Goal: Task Accomplishment & Management: Manage account settings

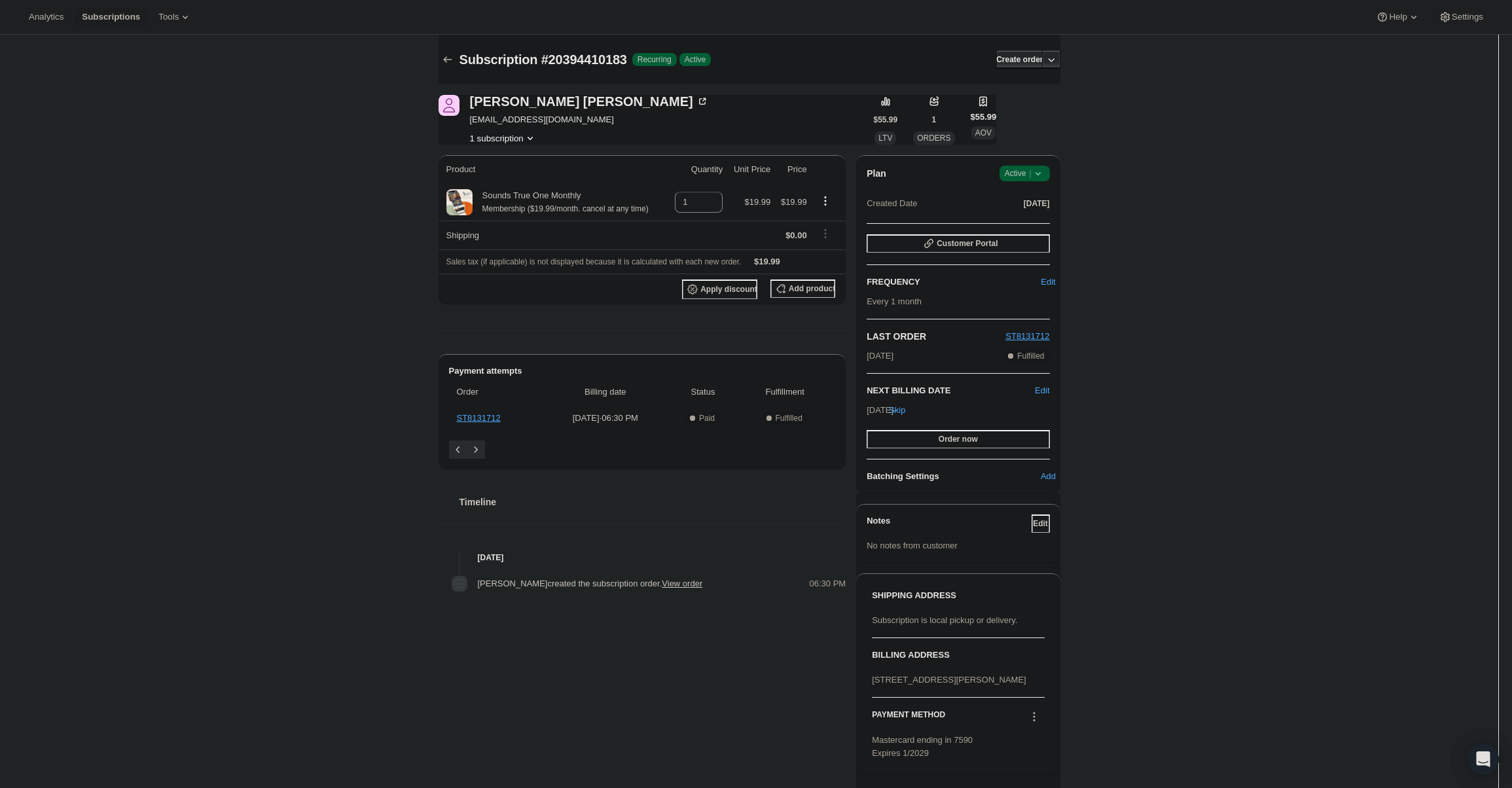
drag, startPoint x: 1022, startPoint y: 164, endPoint x: 1022, endPoint y: 171, distance: 7.0
click at [1022, 167] on div "Plan Success Active | Created Date Sep 23, 2025 Customer Portal FREQUENCY Edit …" at bounding box center [957, 324] width 204 height 338
drag, startPoint x: 1022, startPoint y: 171, endPoint x: 1024, endPoint y: 180, distance: 9.2
click at [1022, 173] on span "Active |" at bounding box center [1025, 173] width 40 height 13
click at [1018, 223] on span "Cancel subscription" at bounding box center [1028, 221] width 74 height 10
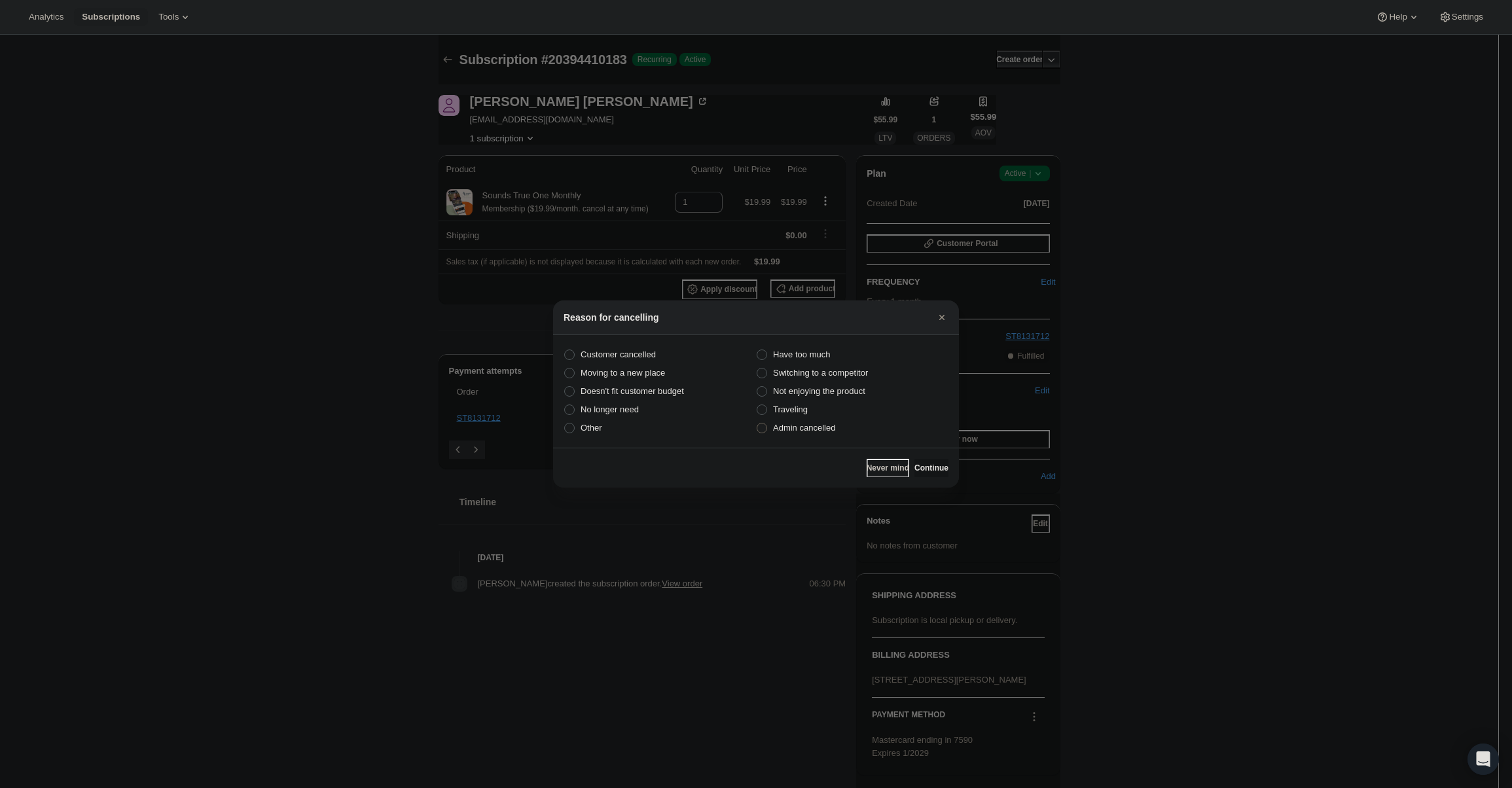
click at [779, 423] on span "Admin cancelled" at bounding box center [804, 427] width 62 height 10
click at [757, 423] on input "Admin cancelled" at bounding box center [757, 423] width 1 height 1
radio input "true"
drag, startPoint x: 908, startPoint y: 456, endPoint x: 925, endPoint y: 477, distance: 27.0
click at [910, 458] on div "Never mind Continue" at bounding box center [756, 468] width 406 height 40
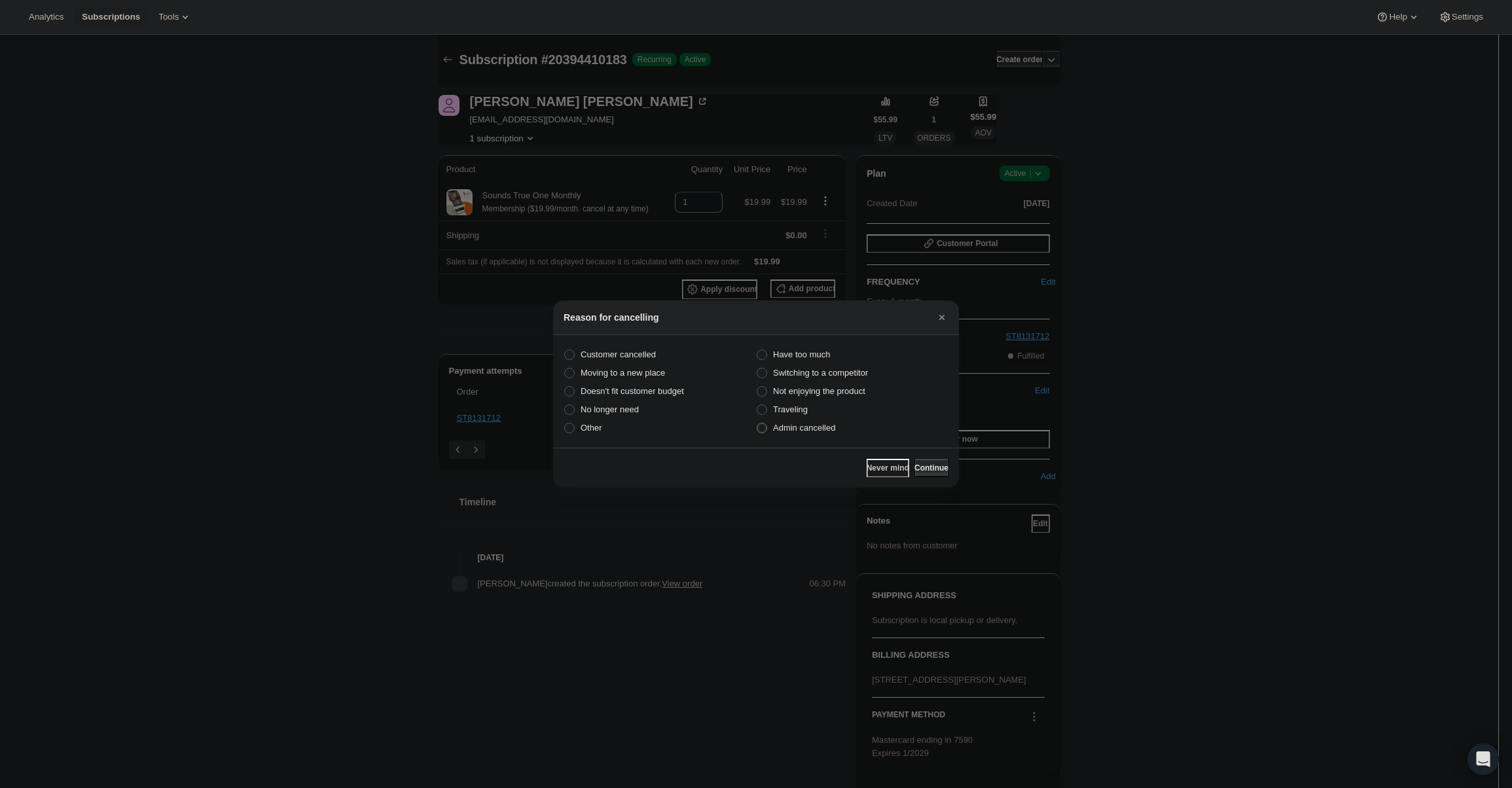
drag, startPoint x: 925, startPoint y: 477, endPoint x: 923, endPoint y: 468, distance: 9.2
click at [923, 470] on button "Continue" at bounding box center [932, 468] width 34 height 19
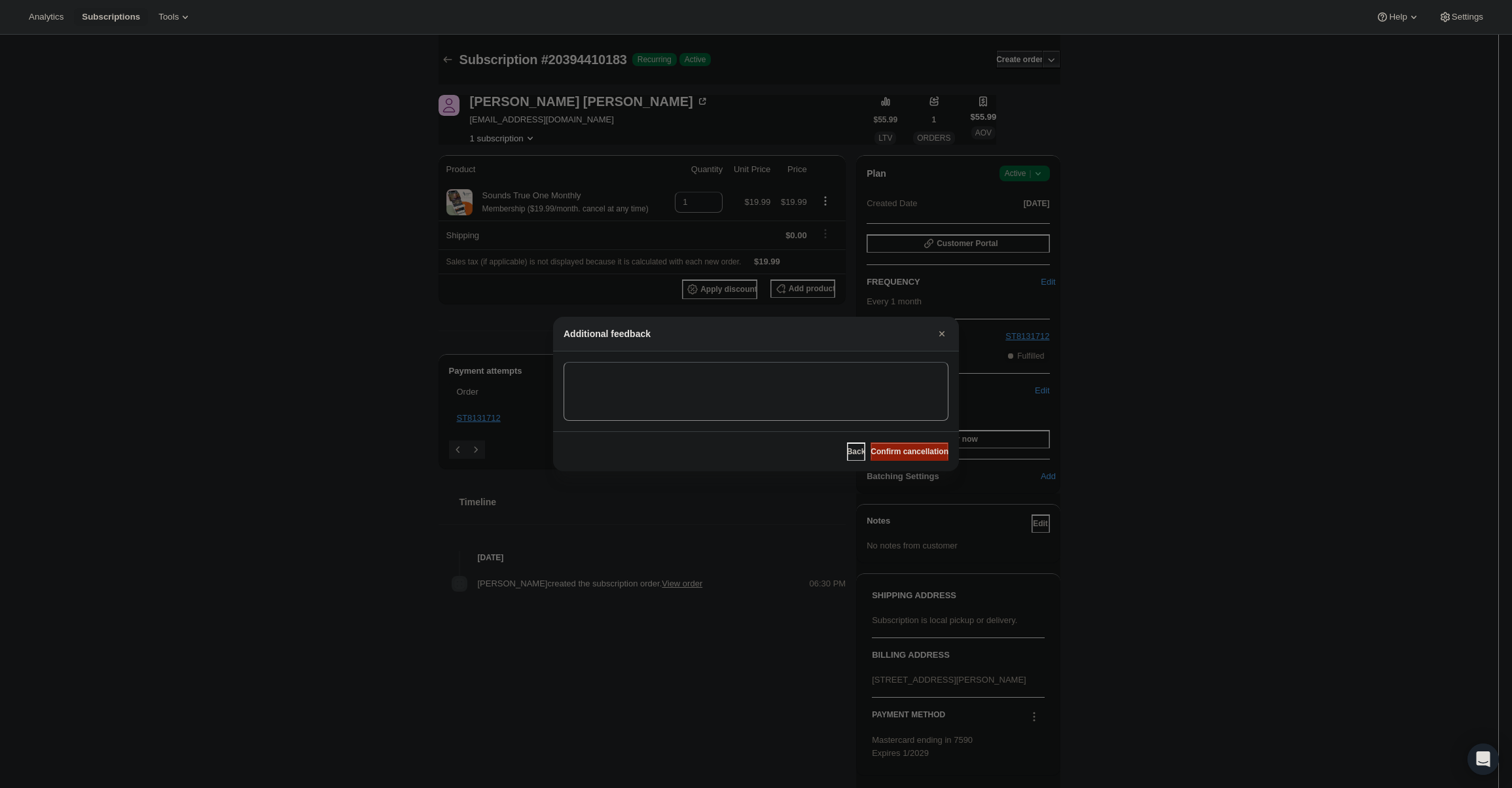
click at [919, 456] on button "Confirm cancellation" at bounding box center [909, 451] width 78 height 19
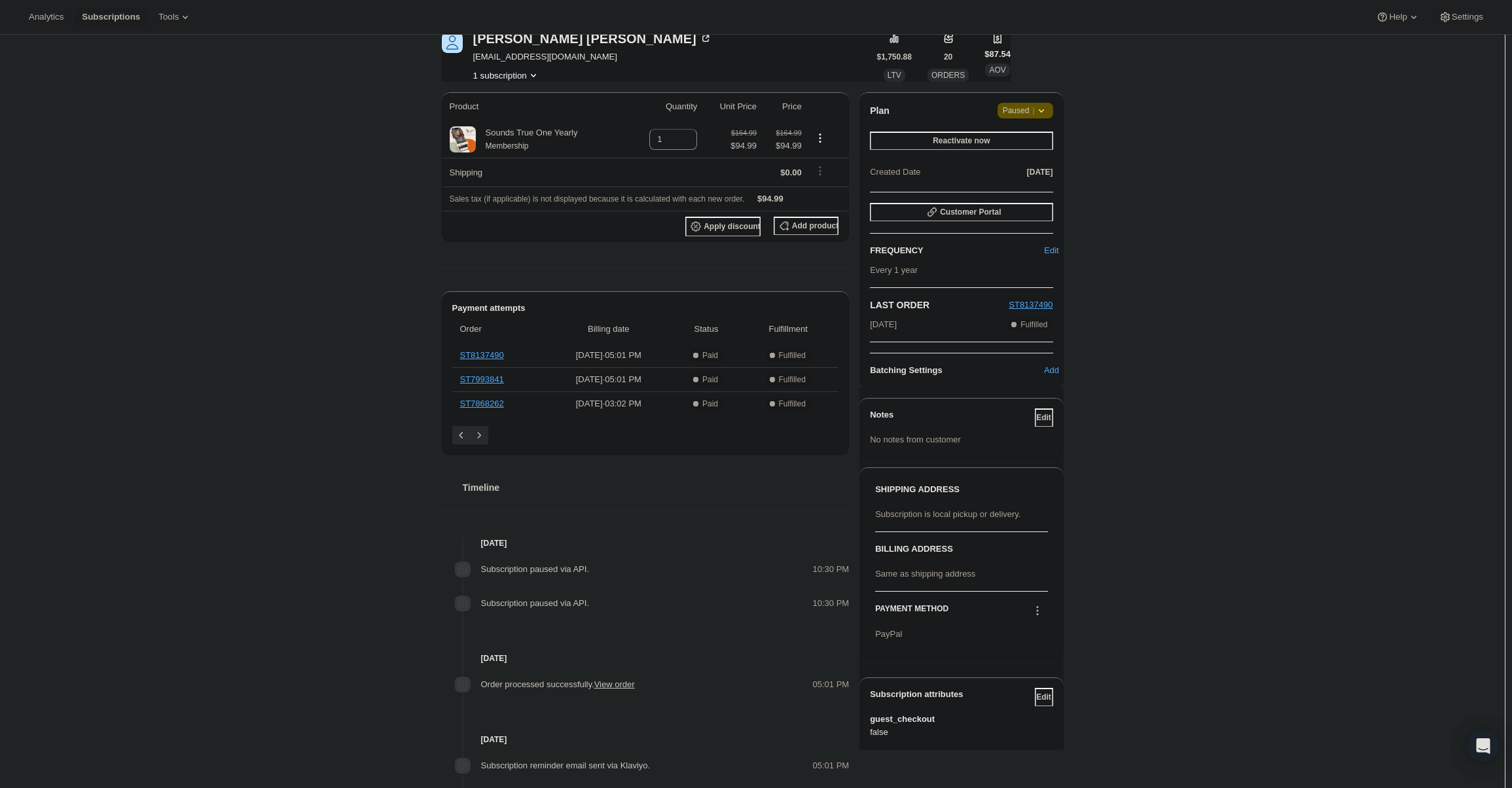
scroll to position [65, 0]
click at [1038, 607] on icon at bounding box center [1037, 608] width 2 height 2
click at [1055, 636] on span "Send link to update card" at bounding box center [1040, 633] width 92 height 10
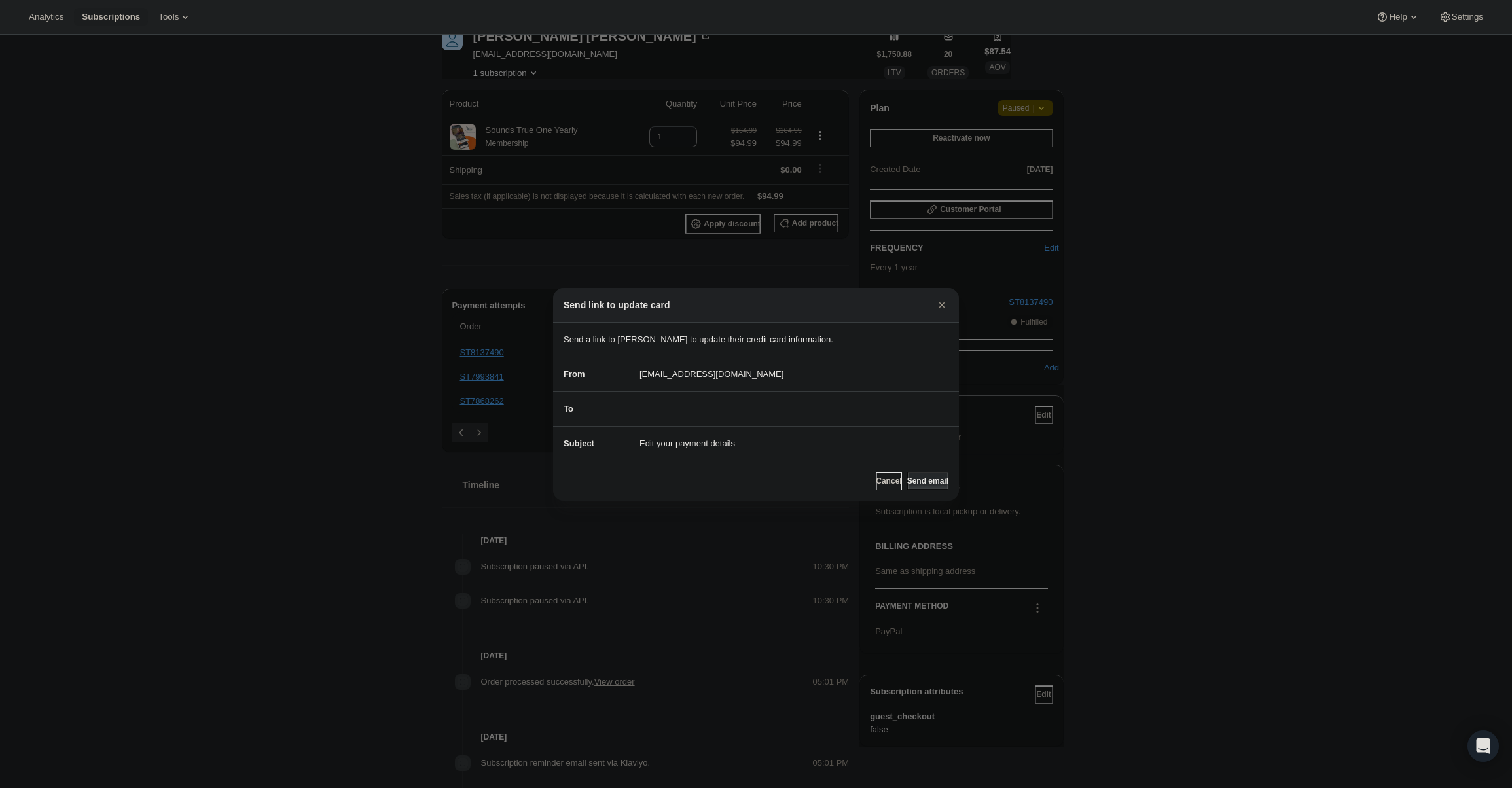
drag, startPoint x: 875, startPoint y: 477, endPoint x: 997, endPoint y: 522, distance: 130.0
click at [876, 478] on span "Cancel" at bounding box center [889, 481] width 26 height 10
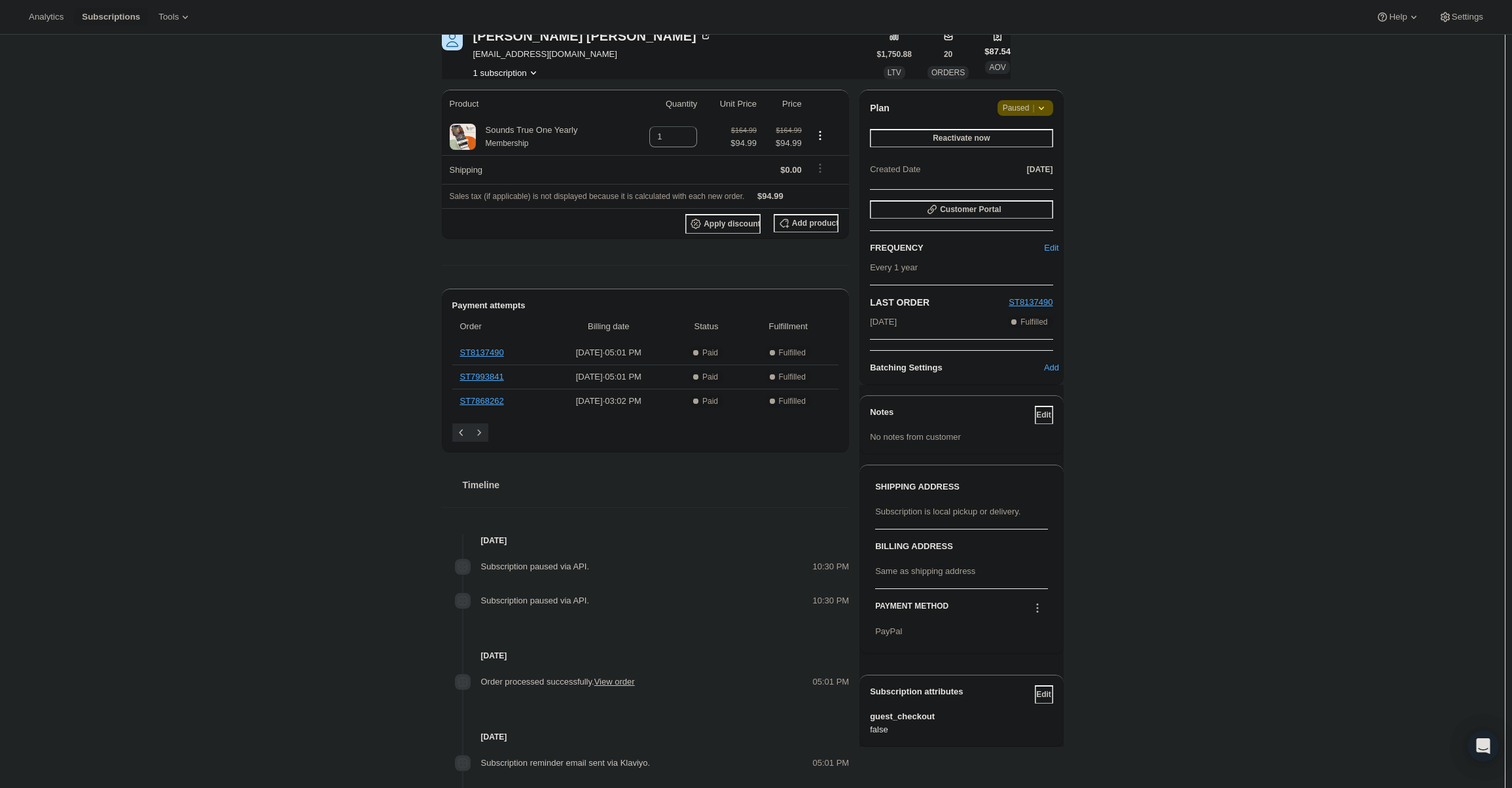
click at [1038, 596] on div "PAYMENT METHOD PayPal" at bounding box center [961, 613] width 172 height 49
click at [1041, 606] on icon at bounding box center [1037, 608] width 13 height 13
click at [1040, 609] on icon at bounding box center [1037, 608] width 13 height 13
click at [1040, 600] on button at bounding box center [1037, 608] width 21 height 14
click at [1030, 647] on button "Select payment method" at bounding box center [1040, 654] width 100 height 21
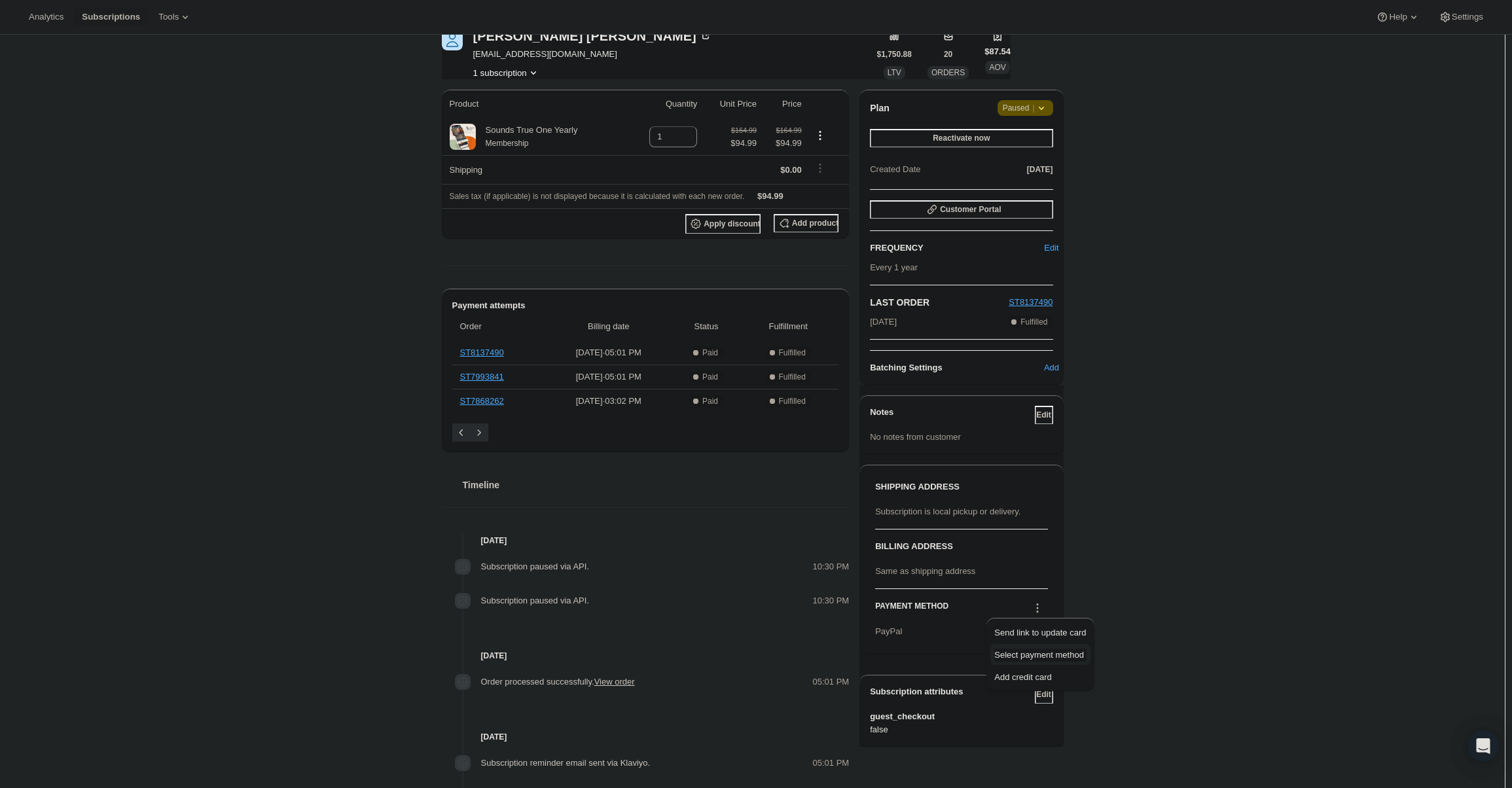
scroll to position [0, 0]
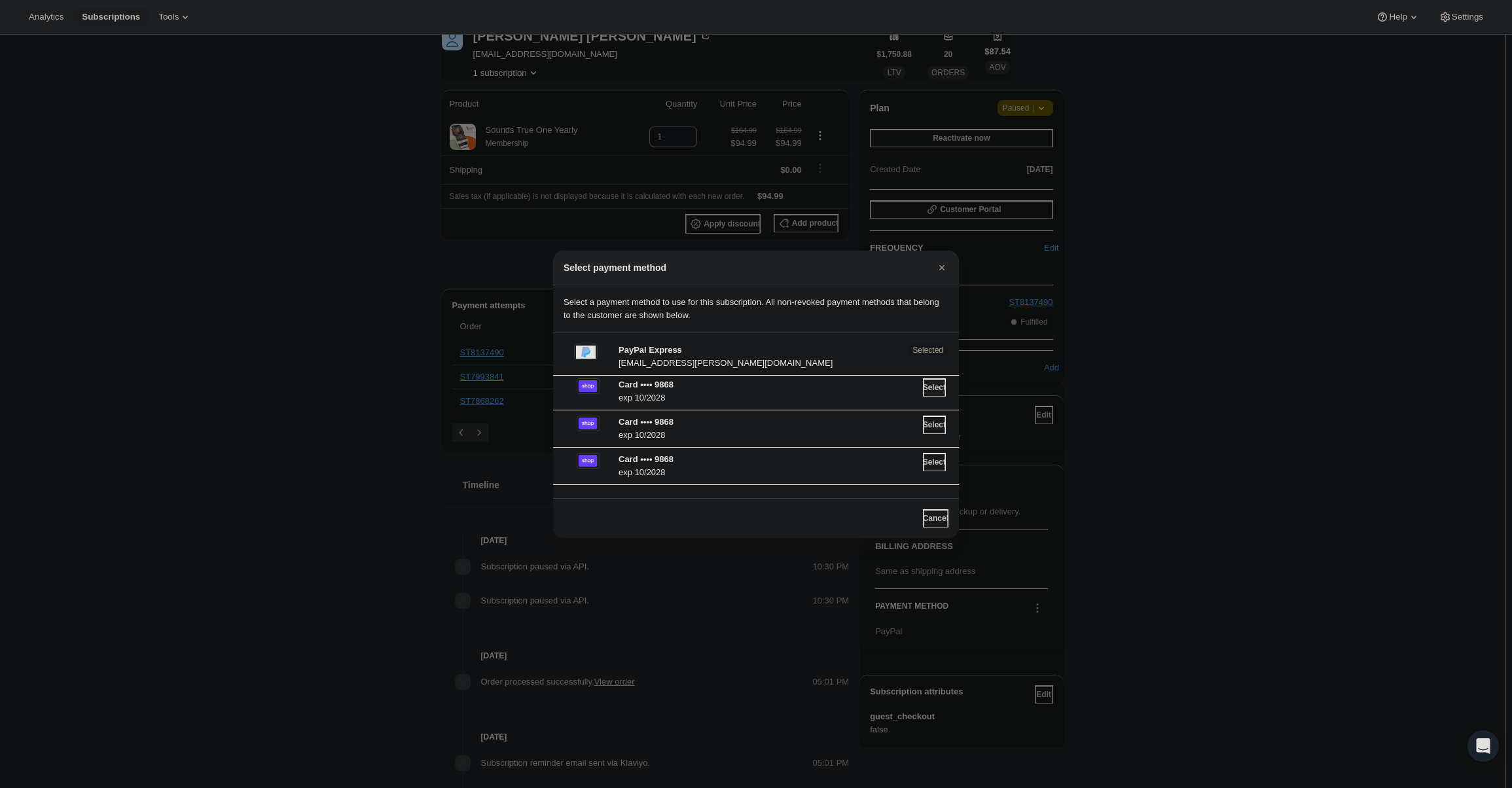
click at [923, 383] on span "Select" at bounding box center [934, 387] width 23 height 10
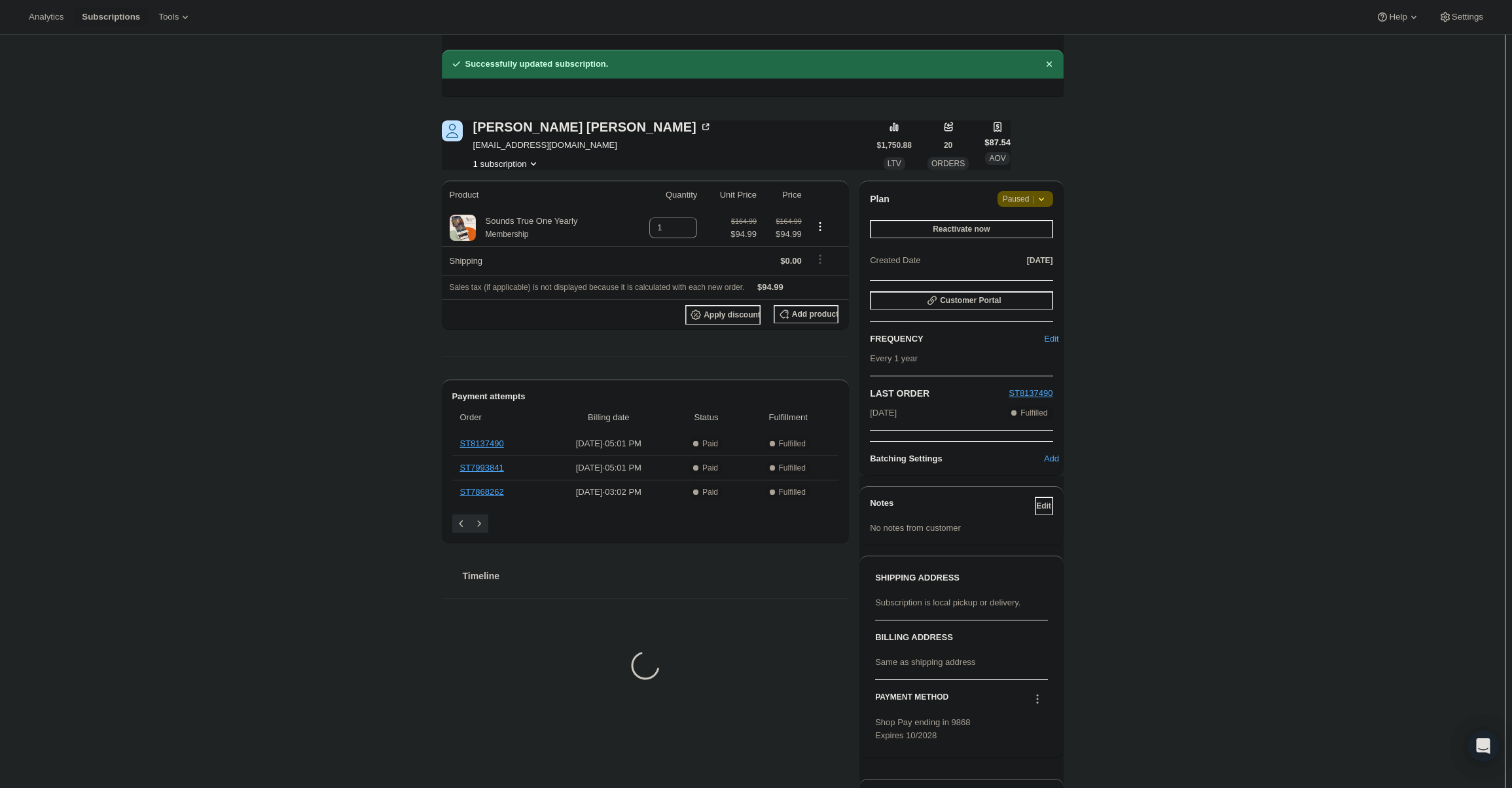
scroll to position [65, 0]
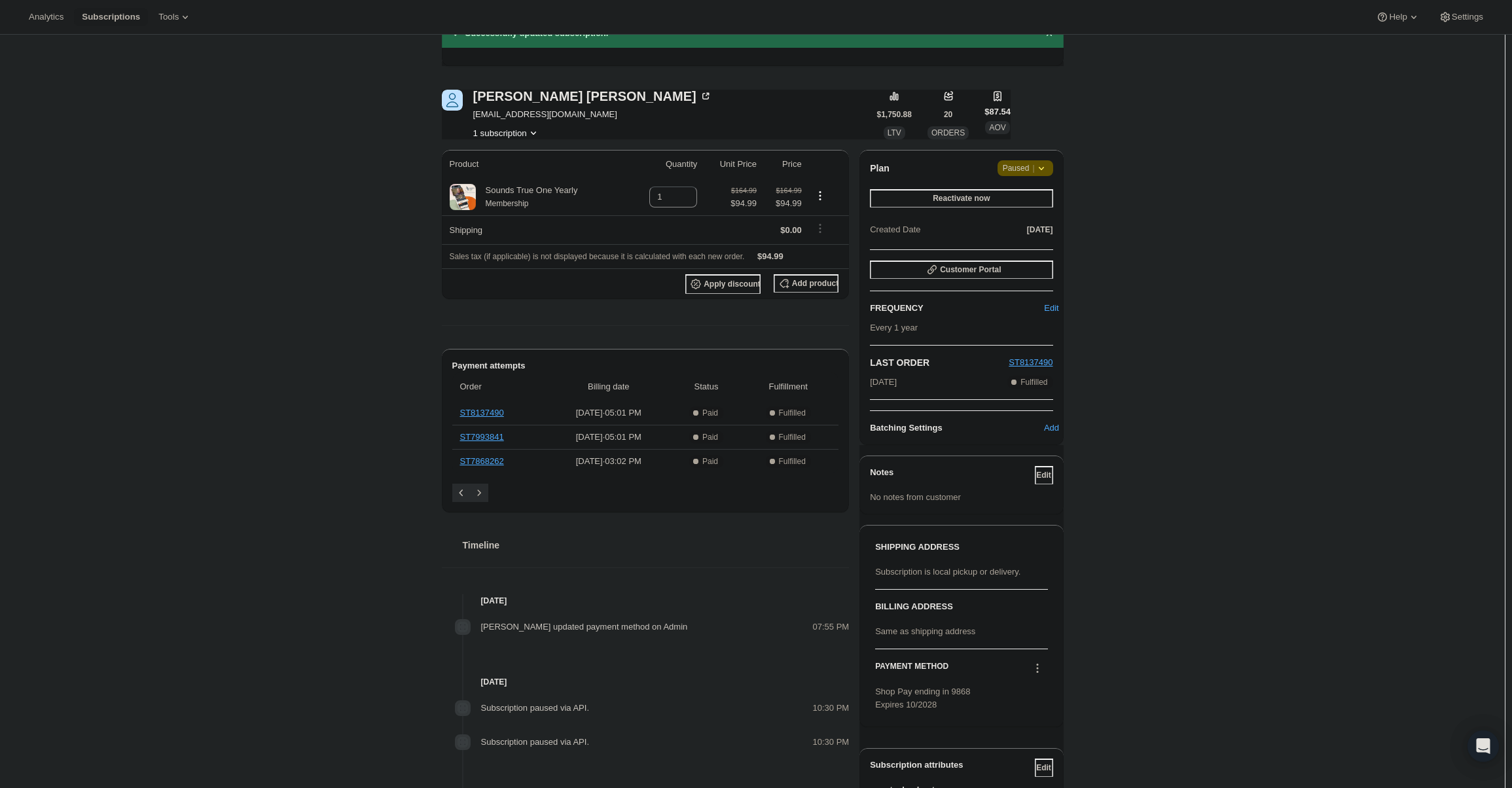
click at [1044, 664] on icon at bounding box center [1037, 668] width 13 height 13
click at [1065, 691] on span "Send link to update card" at bounding box center [1040, 692] width 92 height 10
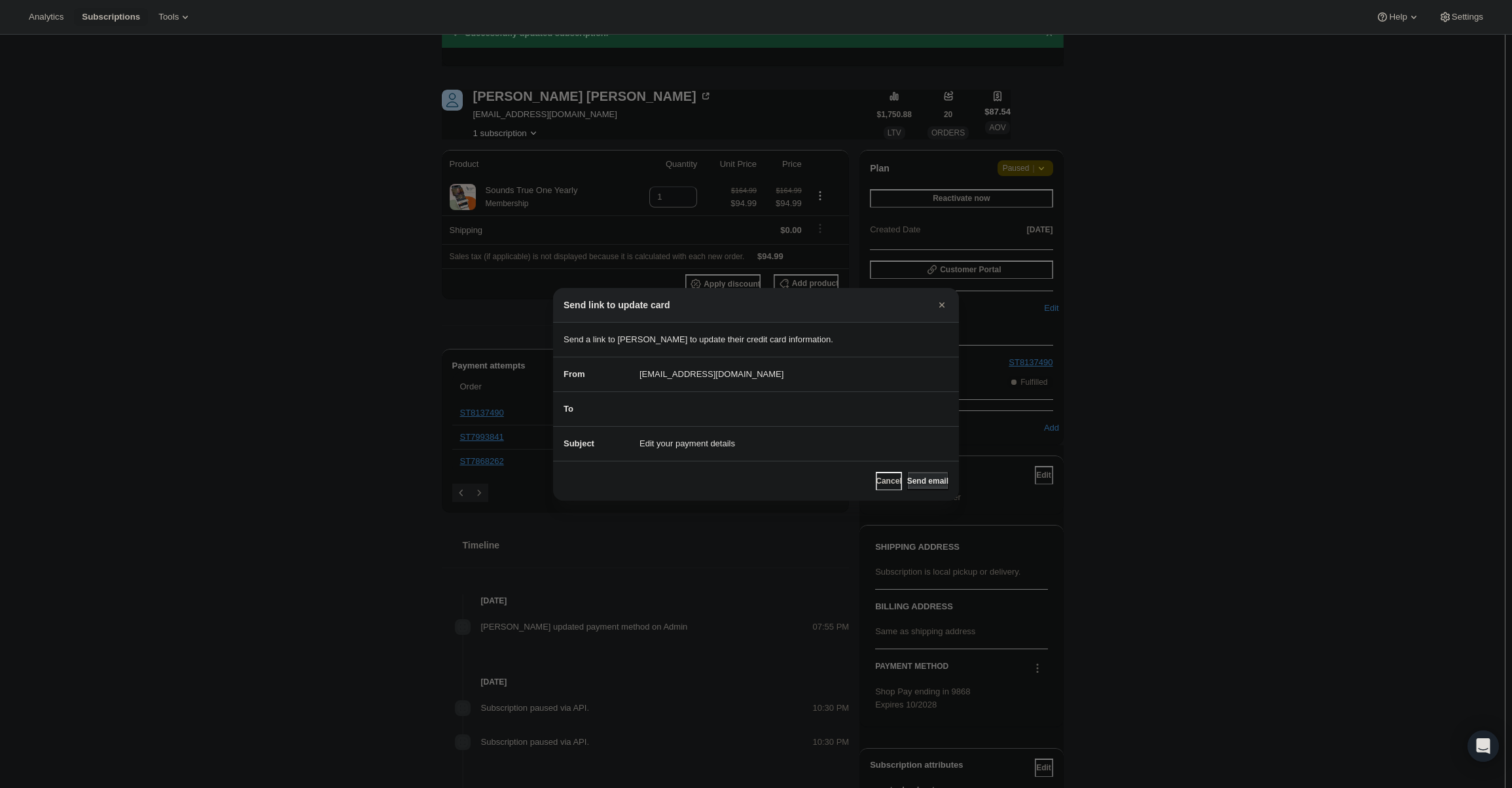
drag, startPoint x: 918, startPoint y: 481, endPoint x: 1056, endPoint y: 588, distance: 174.6
drag, startPoint x: 1056, startPoint y: 588, endPoint x: 1055, endPoint y: 597, distance: 9.1
click at [1056, 589] on div at bounding box center [756, 394] width 1512 height 788
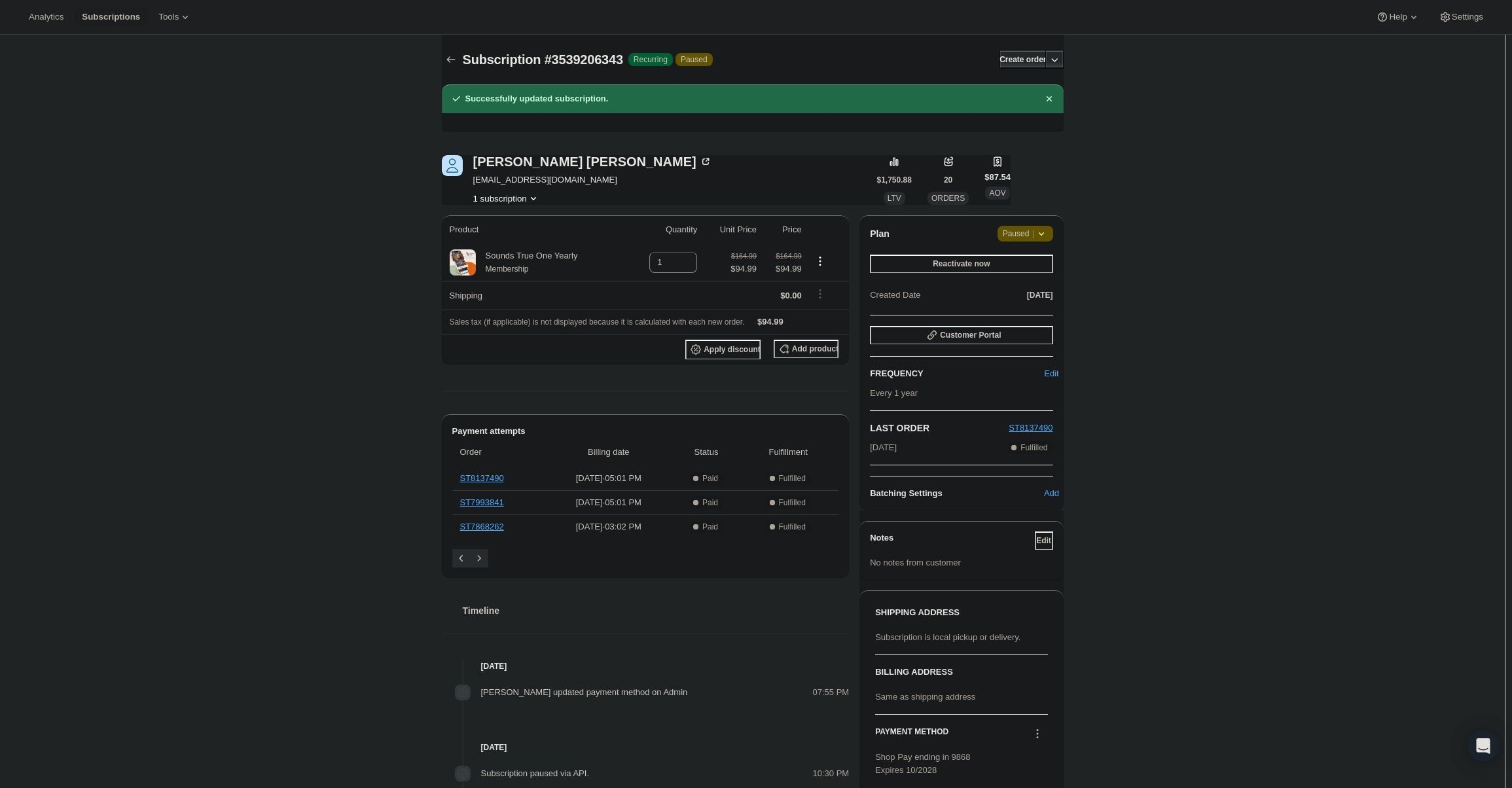
scroll to position [65, 0]
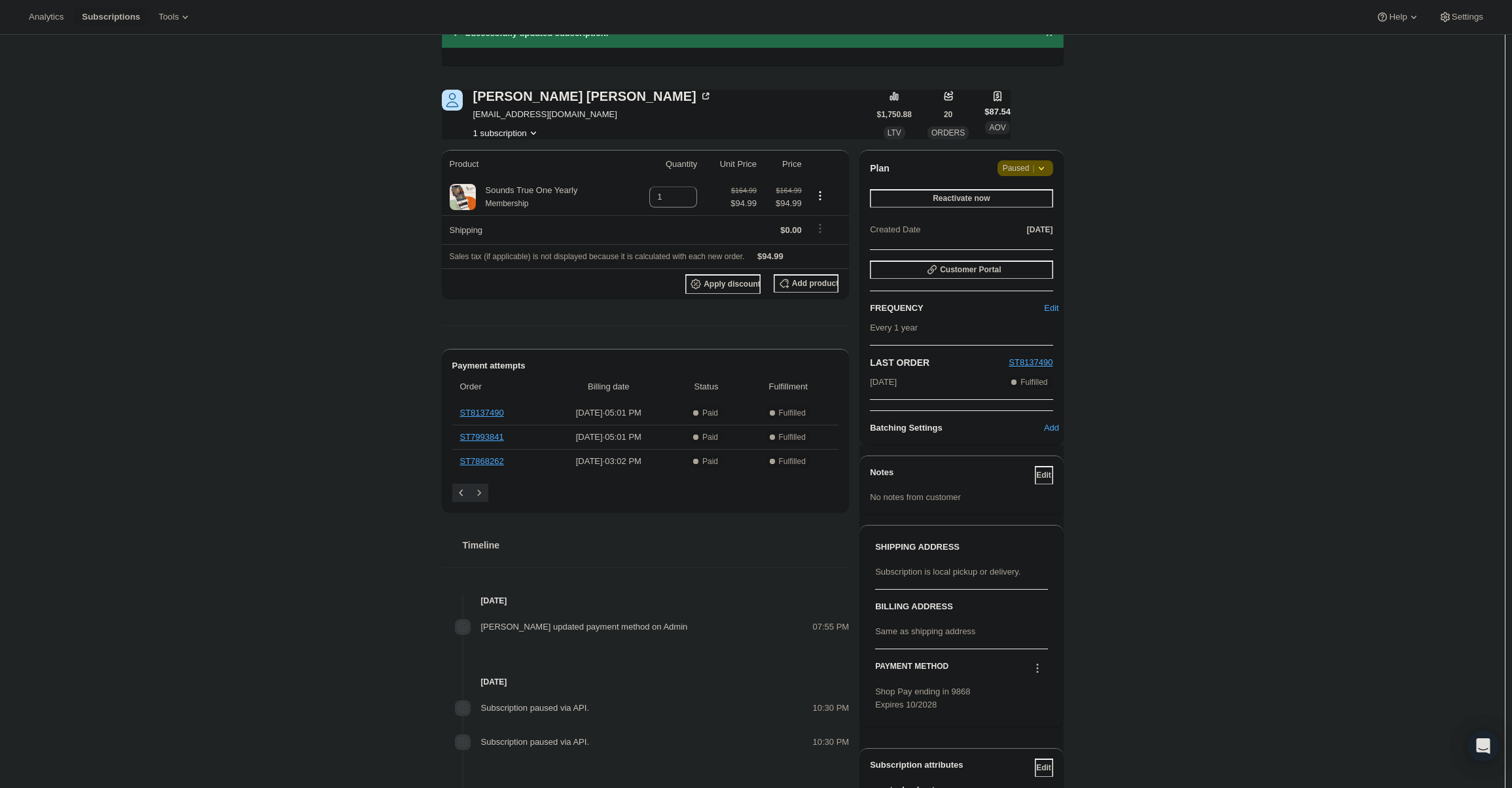
click at [1043, 664] on icon at bounding box center [1037, 668] width 13 height 13
click at [1029, 706] on button "Select payment method" at bounding box center [1040, 715] width 100 height 21
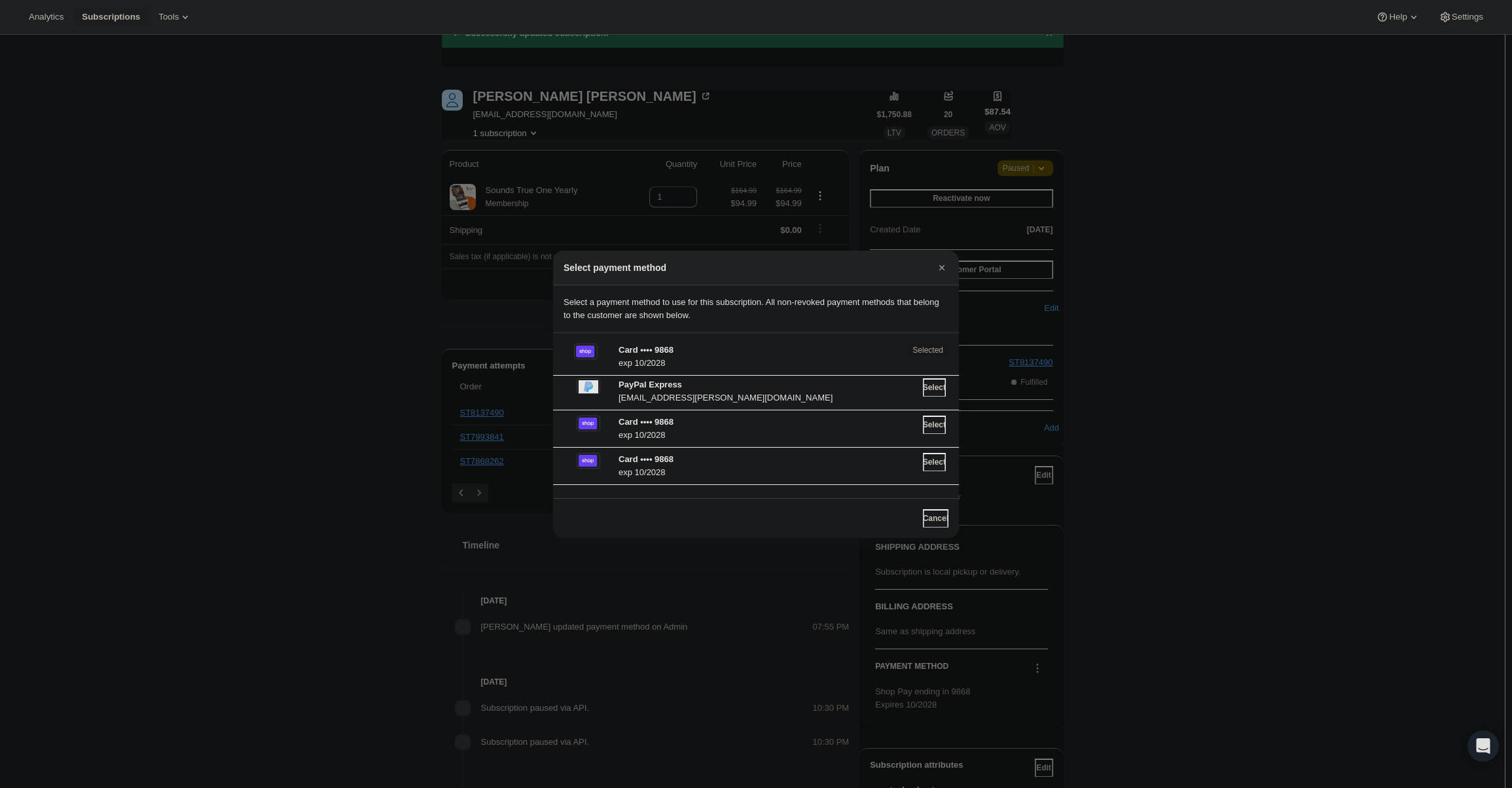
click at [1006, 671] on div at bounding box center [756, 394] width 1512 height 788
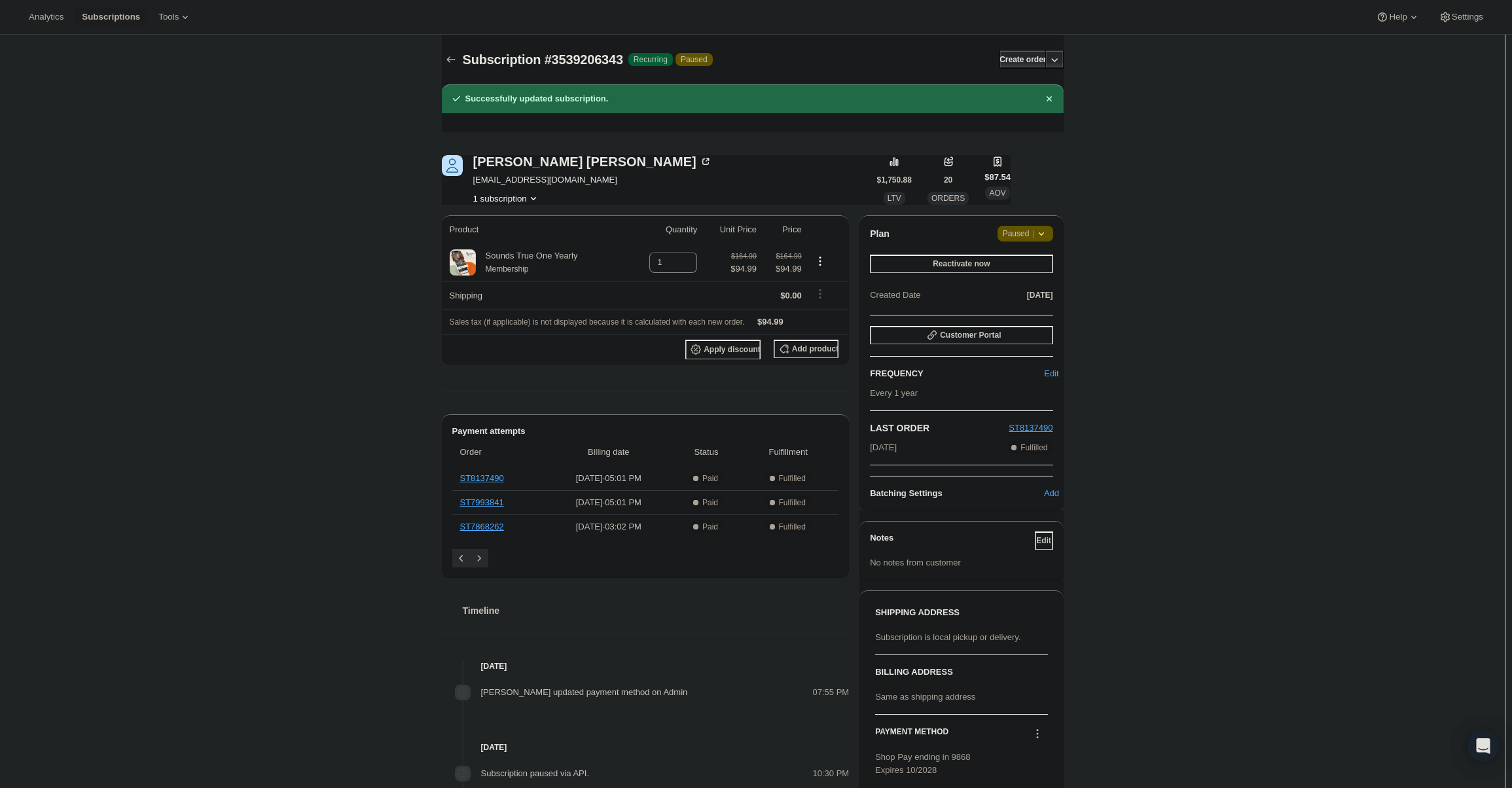
scroll to position [65, 0]
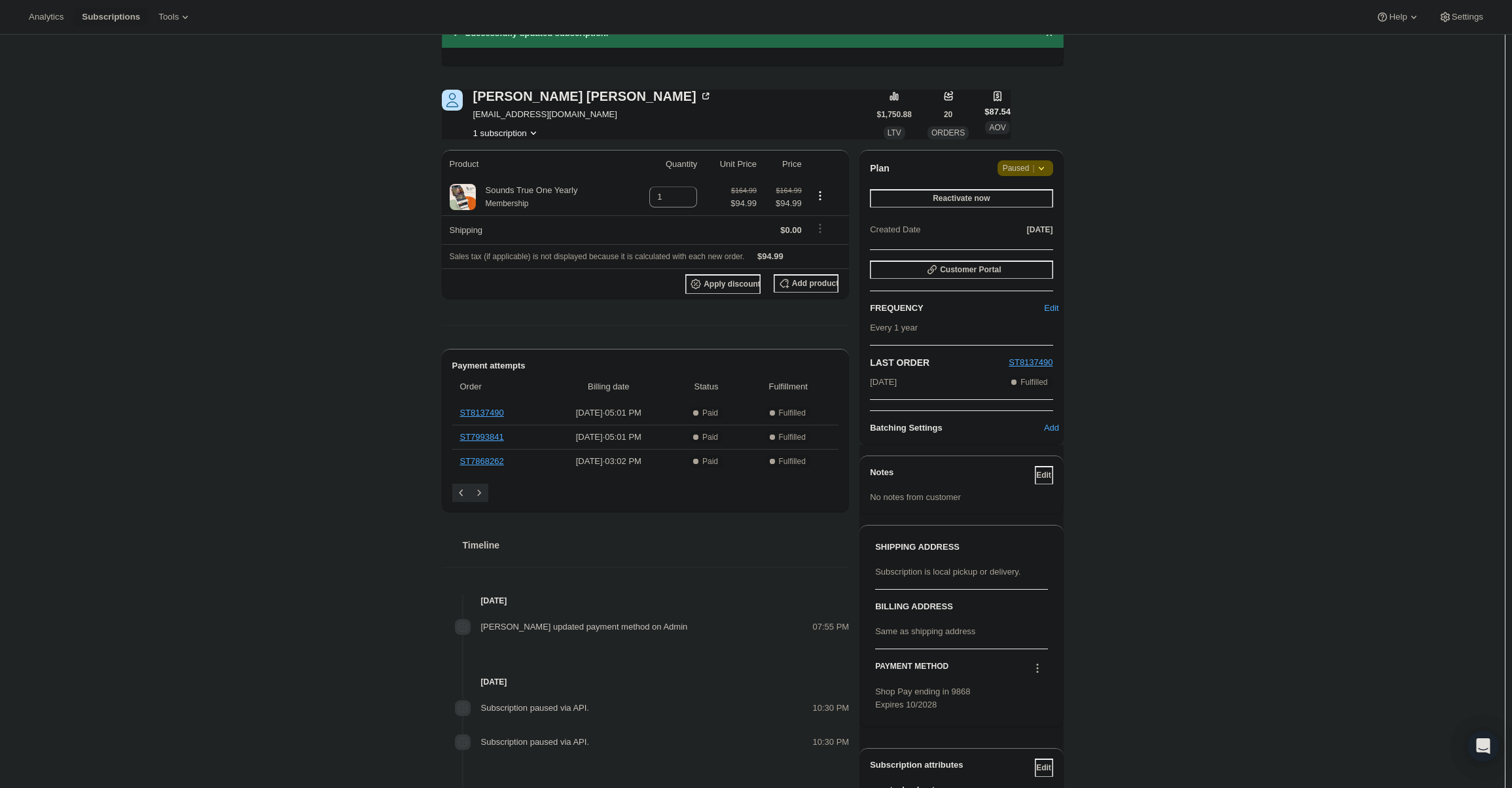
click at [1041, 661] on button at bounding box center [1037, 668] width 21 height 14
click at [1037, 688] on span "Send link to update card" at bounding box center [1040, 692] width 92 height 10
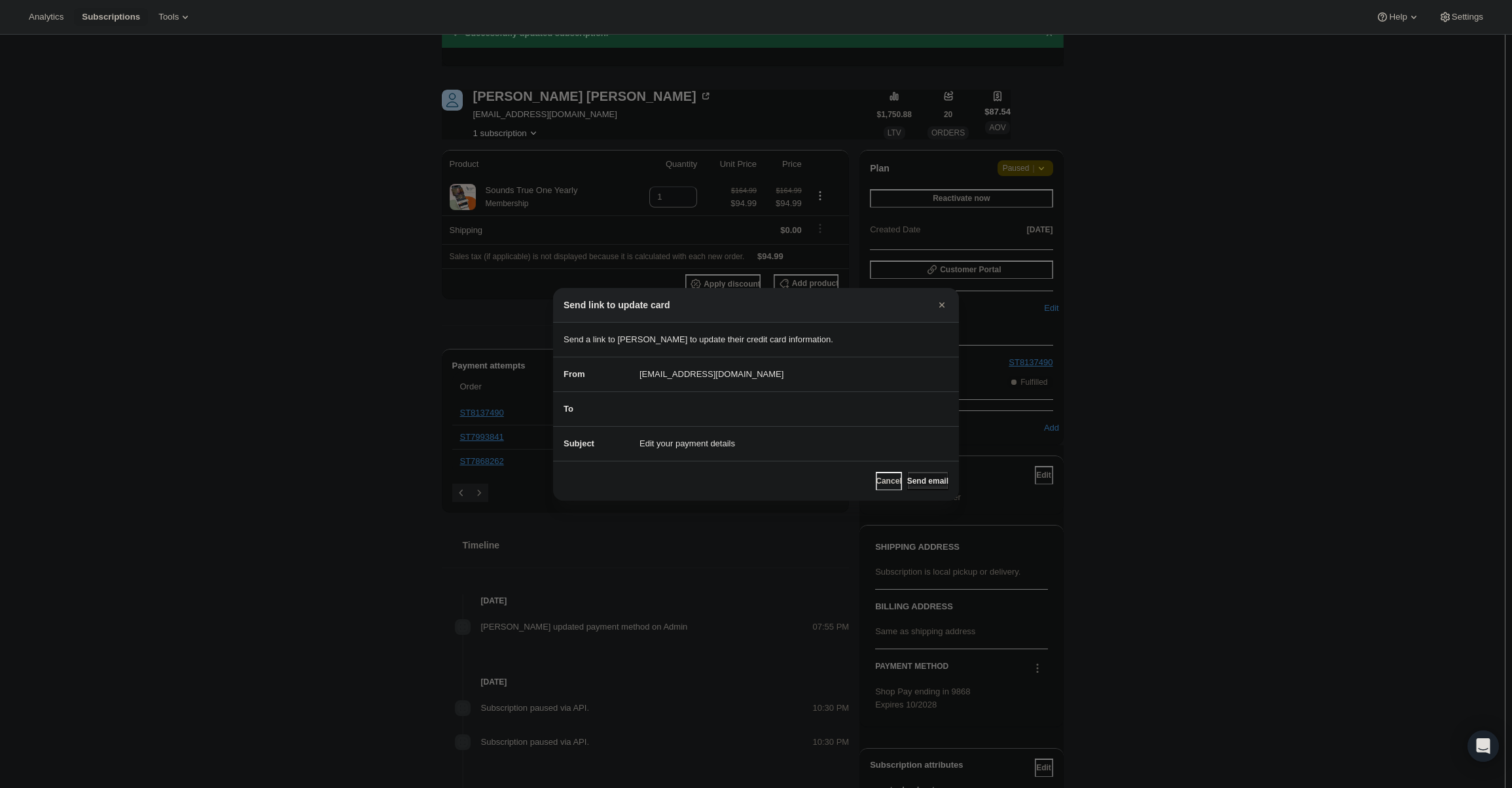
click at [907, 486] on button "Send email" at bounding box center [927, 481] width 41 height 19
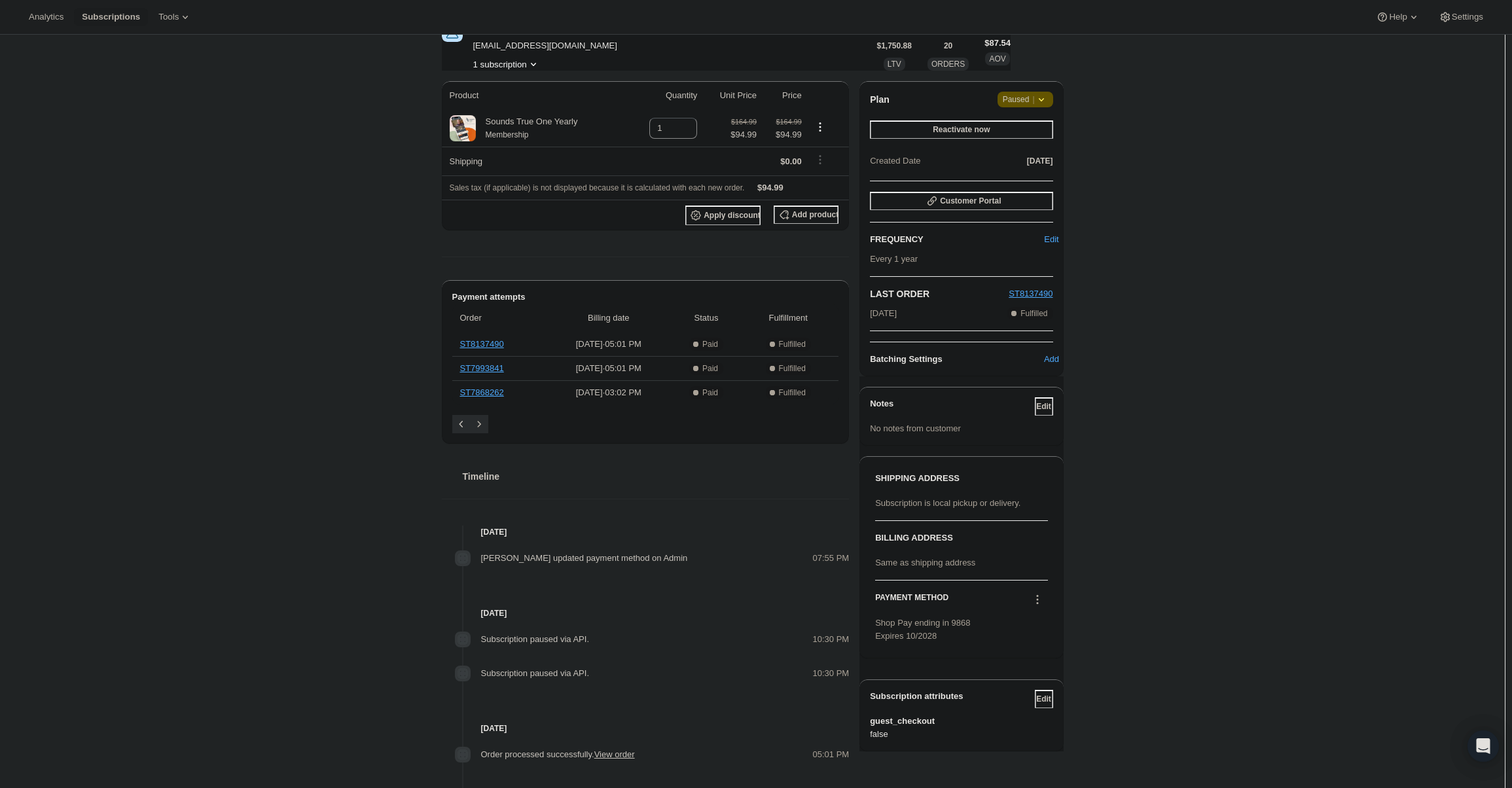
scroll to position [196, 0]
click at [1040, 592] on icon at bounding box center [1037, 597] width 13 height 13
click at [1043, 645] on span "Select payment method" at bounding box center [1039, 644] width 89 height 10
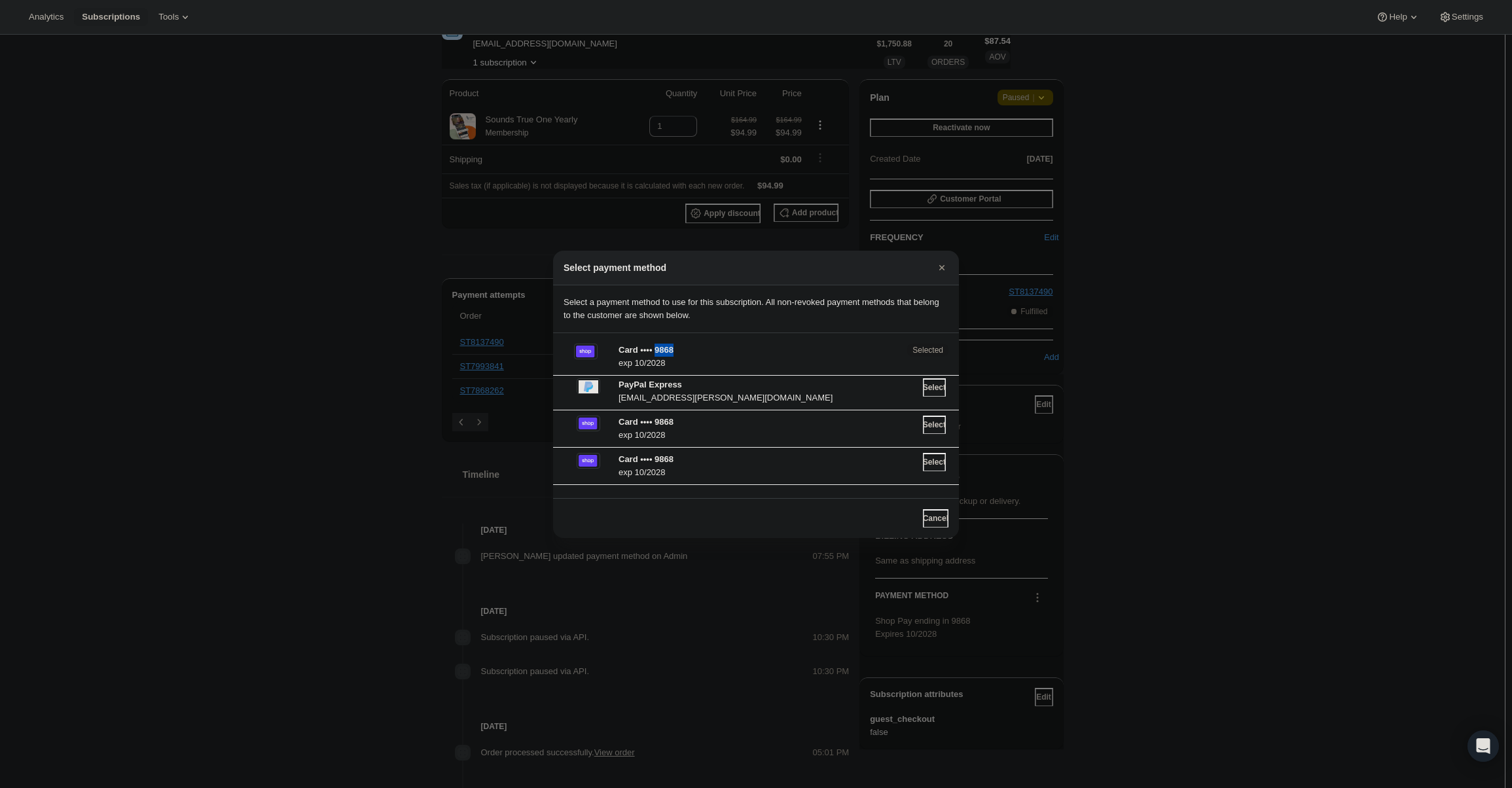
drag, startPoint x: 658, startPoint y: 352, endPoint x: 680, endPoint y: 347, distance: 22.6
click at [680, 347] on p "Card •••• 9868" at bounding box center [758, 350] width 281 height 13
copy p "9868"
drag, startPoint x: 313, startPoint y: 118, endPoint x: 297, endPoint y: 1, distance: 118.1
click at [316, 113] on div at bounding box center [756, 394] width 1512 height 788
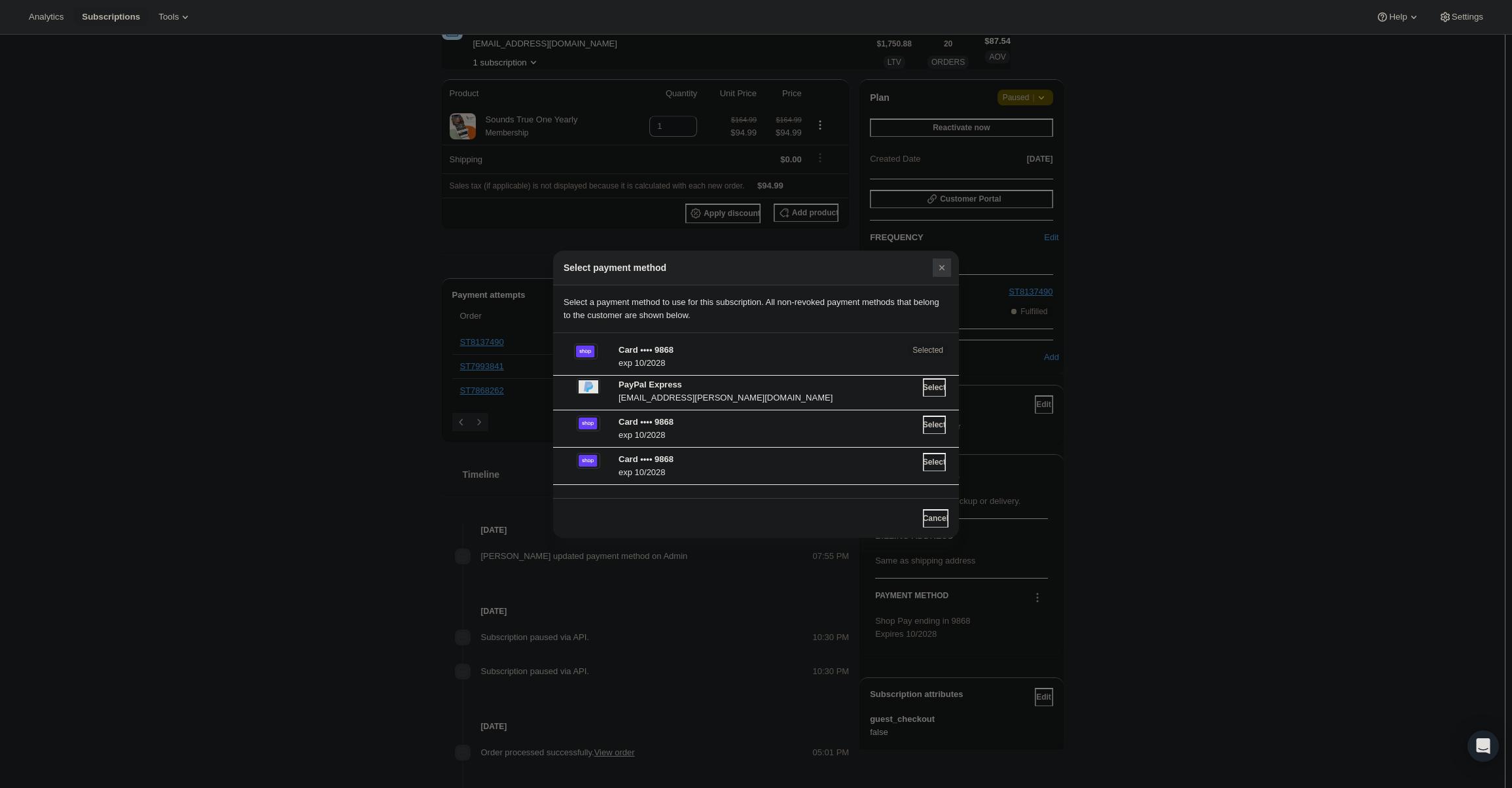
scroll to position [196, 0]
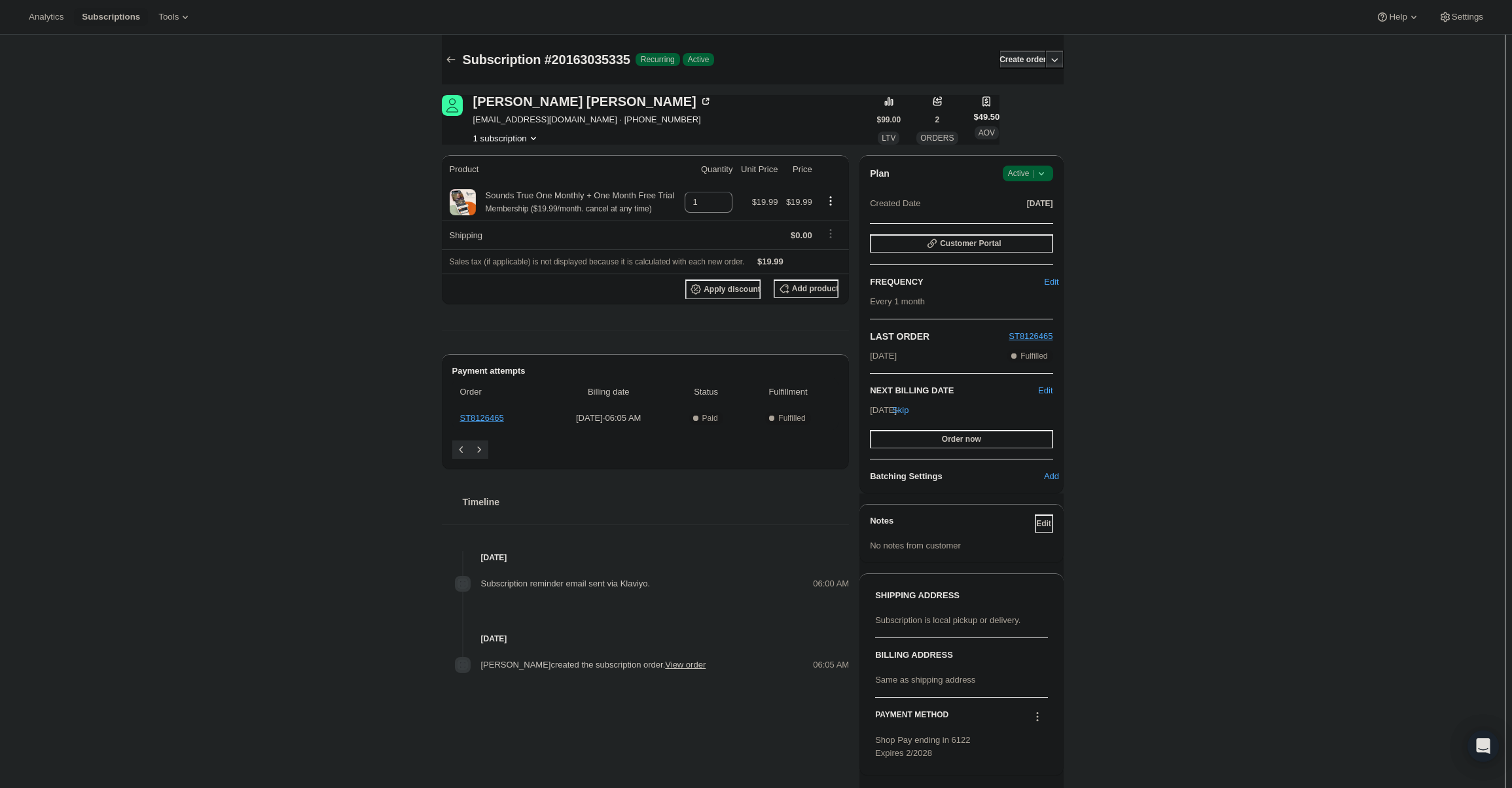
click at [1034, 170] on span "Active |" at bounding box center [1028, 173] width 40 height 13
click at [1030, 225] on span "Cancel subscription" at bounding box center [1032, 221] width 74 height 10
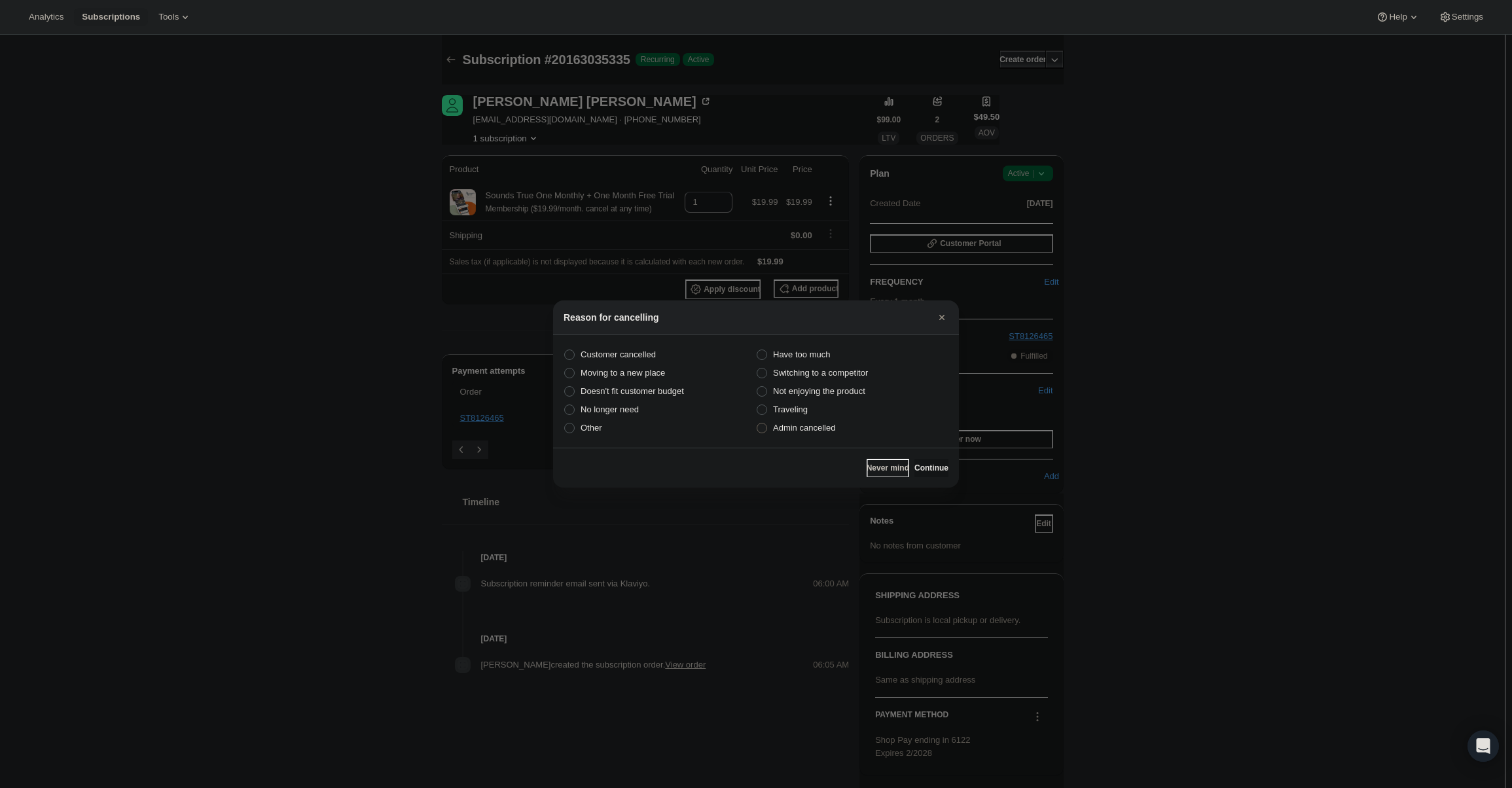
click at [836, 421] on label "Admin cancelled" at bounding box center [852, 427] width 192 height 19
click at [757, 423] on input "Admin cancelled" at bounding box center [757, 423] width 1 height 1
radio input "true"
click at [841, 434] on label "Admin cancelled" at bounding box center [852, 427] width 192 height 19
click at [757, 423] on input "Admin cancelled" at bounding box center [757, 423] width 1 height 1
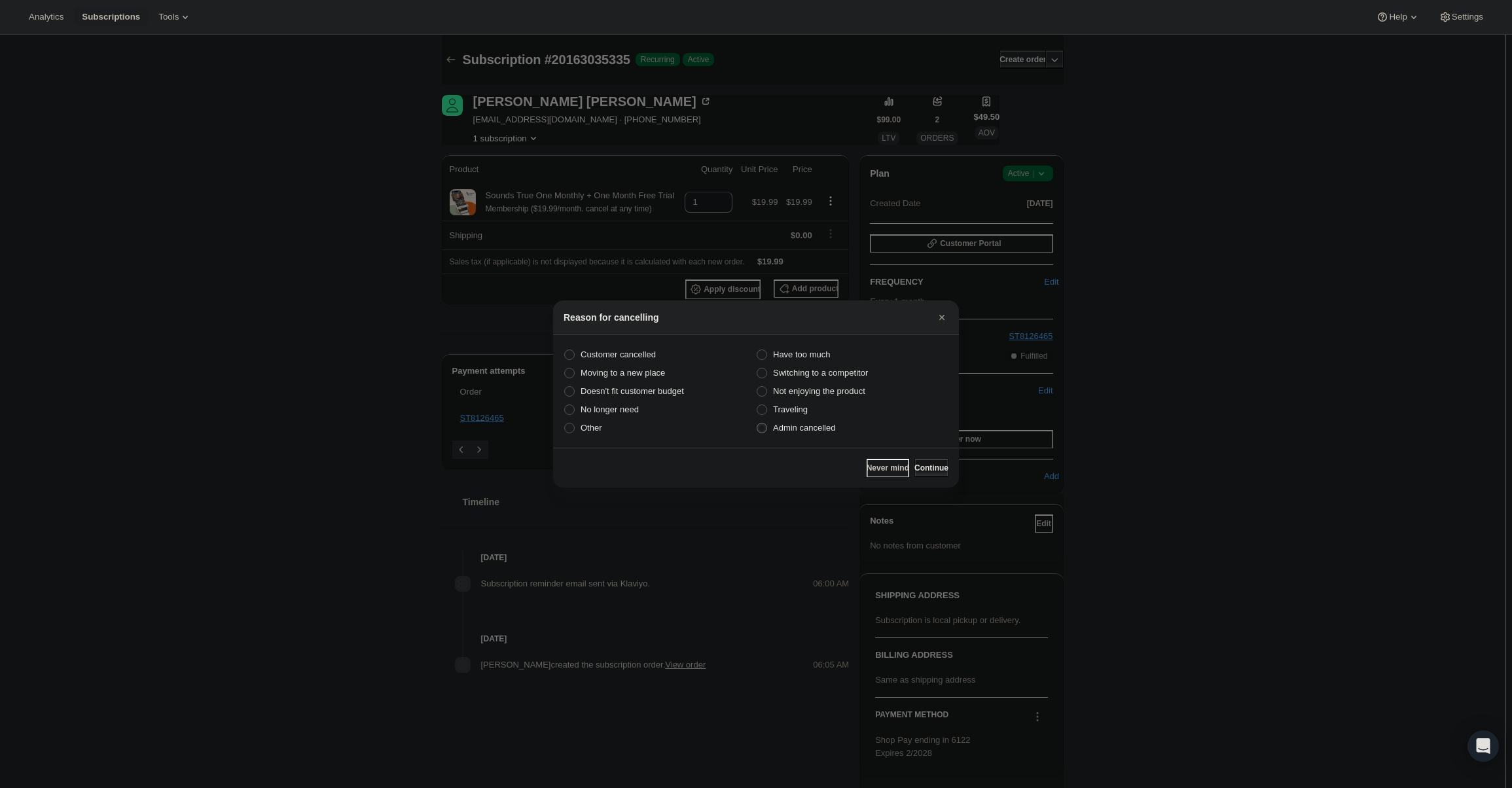
click at [925, 476] on button "Continue" at bounding box center [932, 468] width 34 height 19
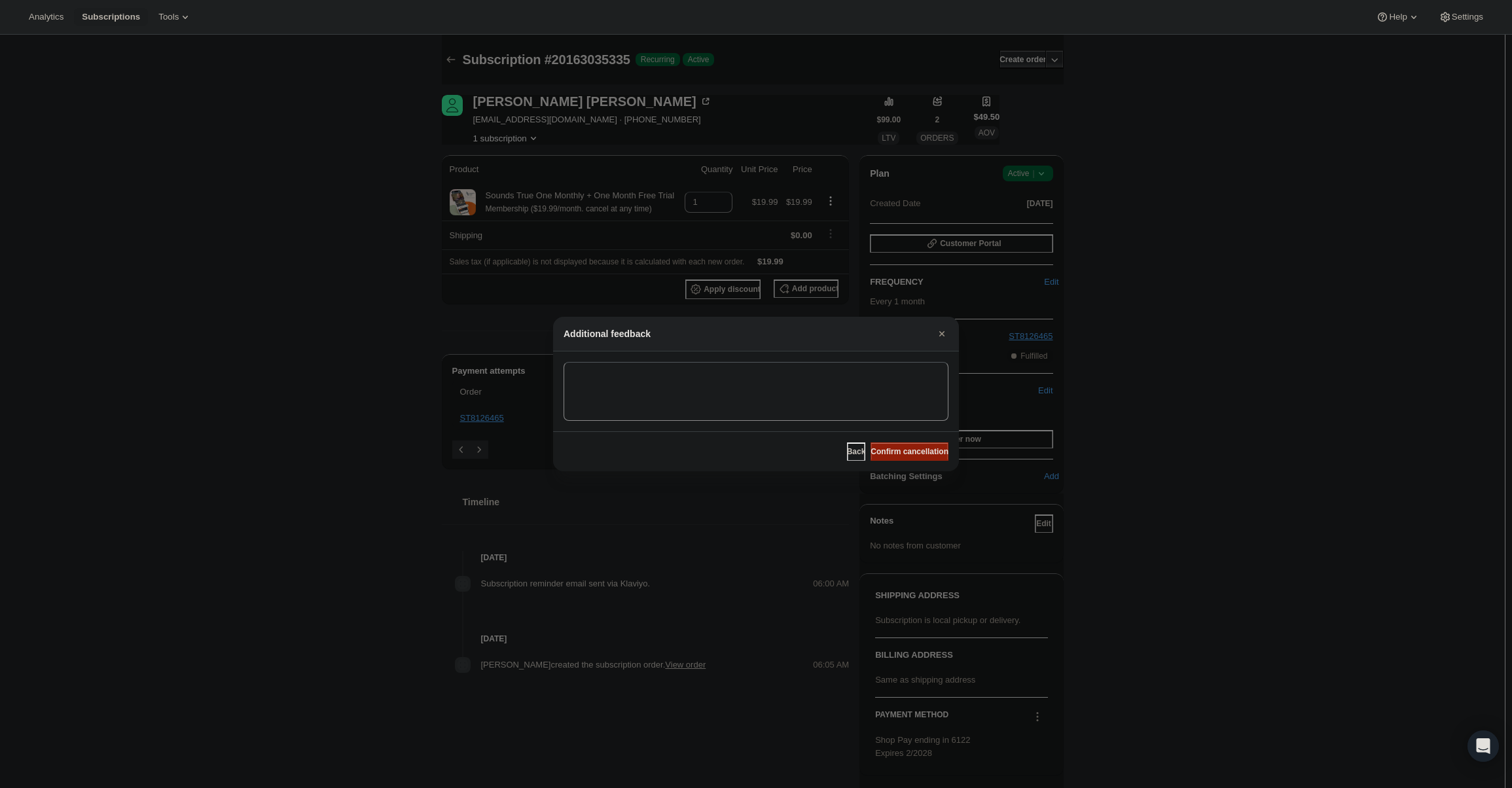
click at [915, 449] on span "Confirm cancellation" at bounding box center [909, 451] width 78 height 10
